Goal: Task Accomplishment & Management: Use online tool/utility

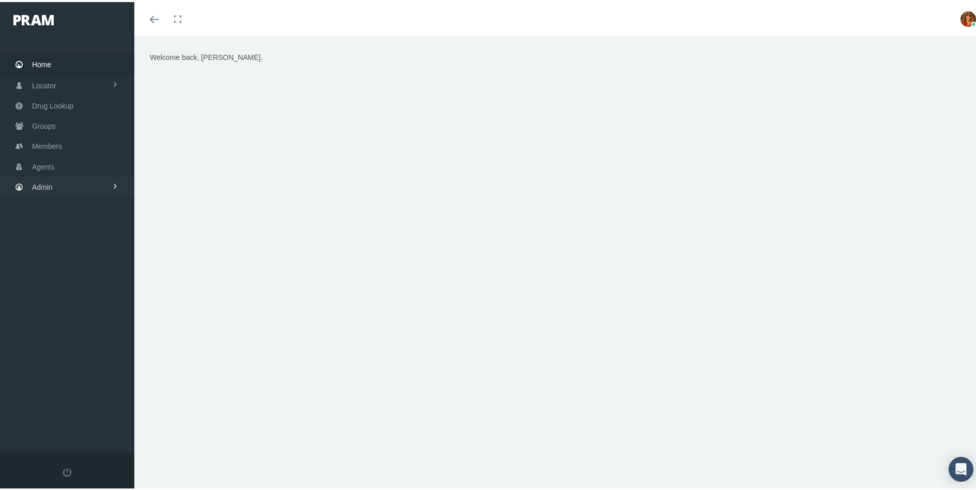
click at [54, 183] on link "Admin" at bounding box center [67, 185] width 134 height 20
click at [63, 397] on span "Reports" at bounding box center [54, 402] width 25 height 18
click at [63, 439] on span "Favorites" at bounding box center [55, 439] width 30 height 18
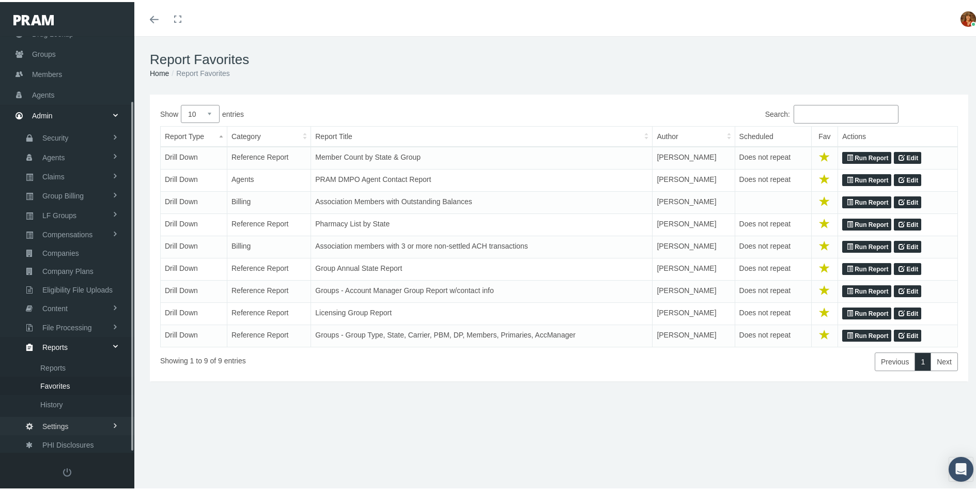
scroll to position [76, 0]
click at [58, 378] on span "Favorites" at bounding box center [55, 380] width 30 height 18
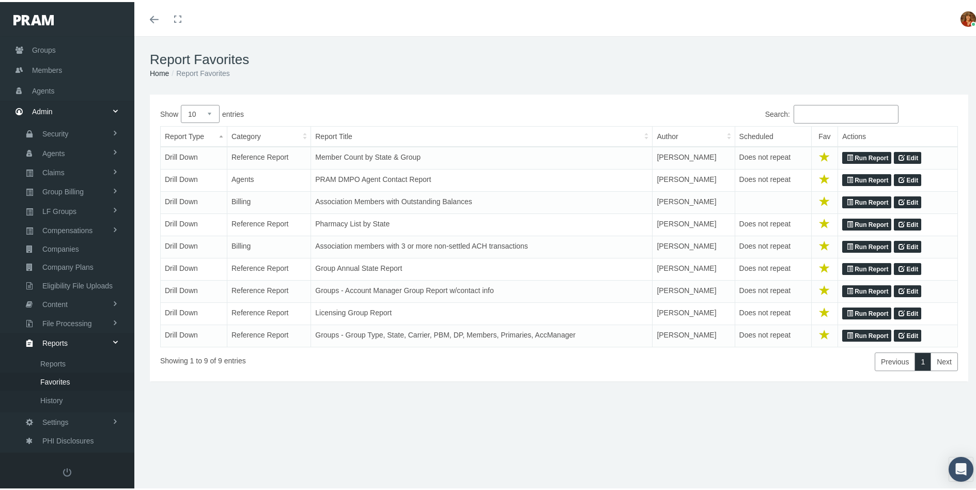
click at [870, 178] on link "Run Report" at bounding box center [866, 178] width 49 height 12
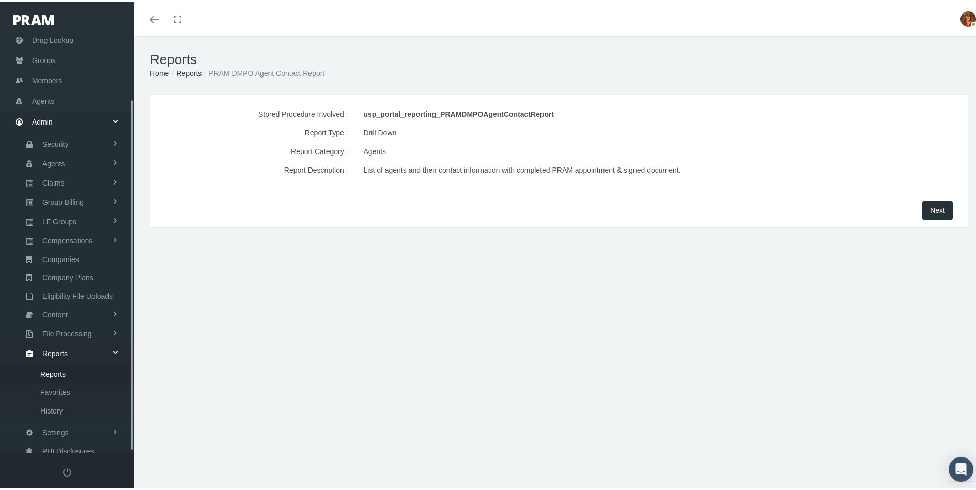
scroll to position [76, 0]
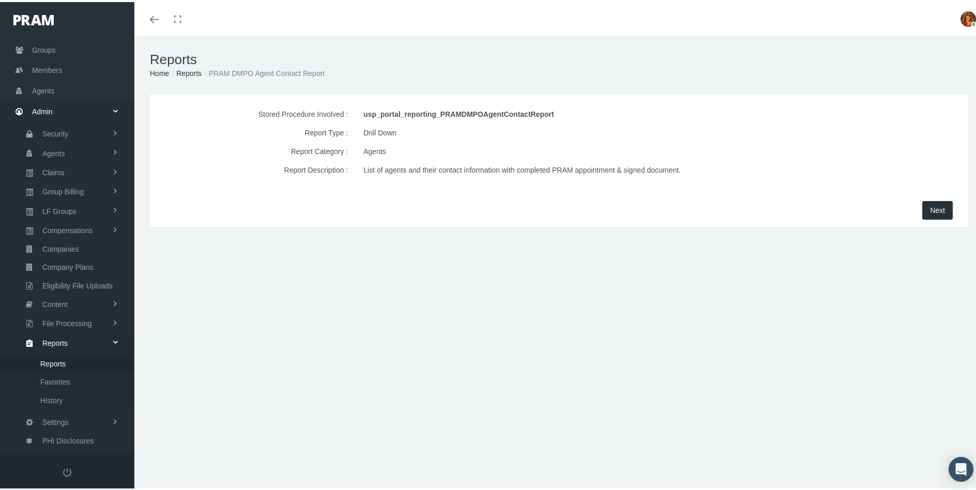
click at [930, 210] on span "Next" at bounding box center [937, 208] width 15 height 8
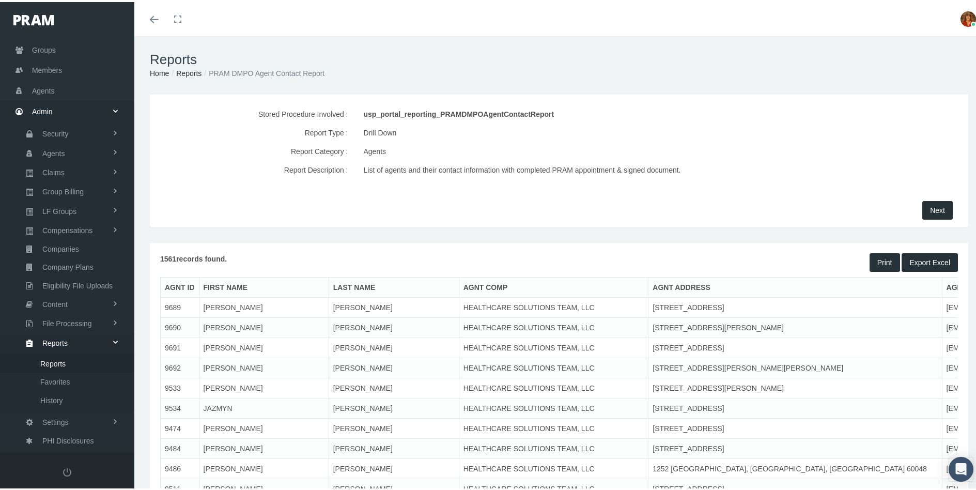
click at [916, 255] on button "Export Excel" at bounding box center [930, 260] width 56 height 19
